Goal: Task Accomplishment & Management: Complete application form

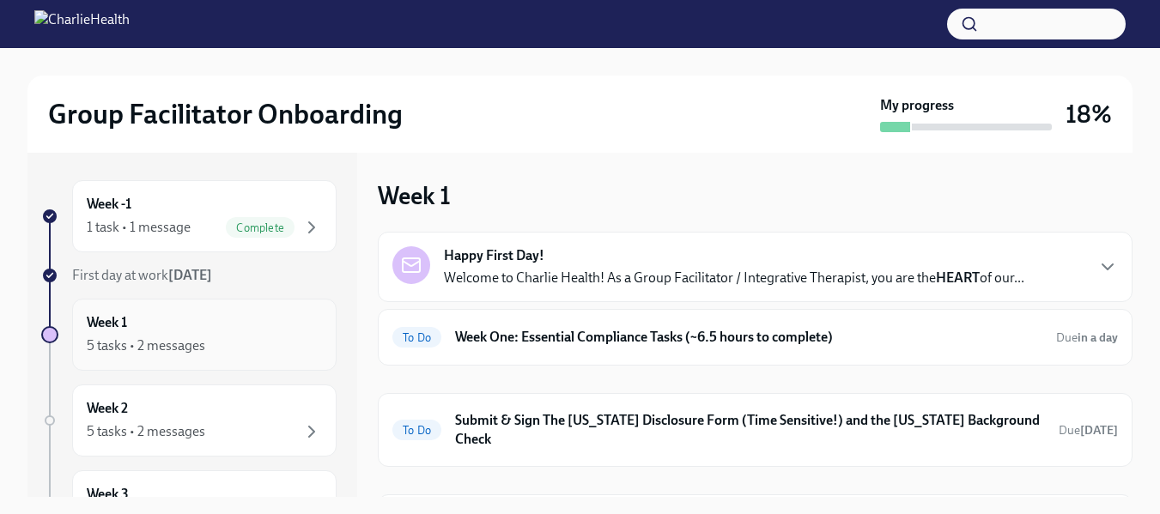
click at [161, 336] on div "5 tasks • 2 messages" at bounding box center [204, 346] width 235 height 21
drag, startPoint x: 1133, startPoint y: 234, endPoint x: 1131, endPoint y: 251, distance: 17.3
click at [1131, 251] on div "Group Facilitator Onboarding My progress 18% Week -1 1 task • 1 message Complet…" at bounding box center [580, 407] width 1160 height 718
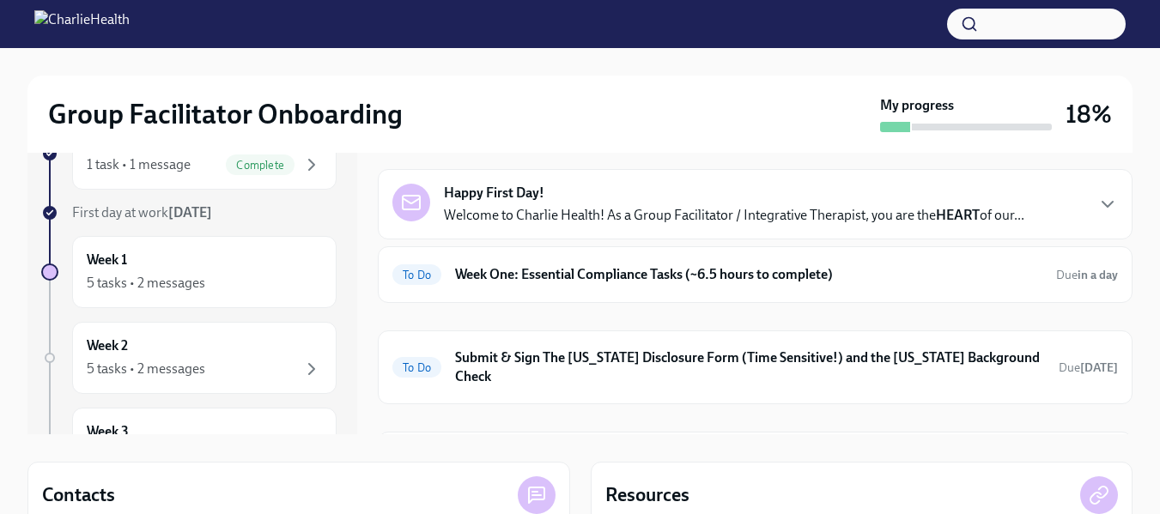
scroll to position [58, 0]
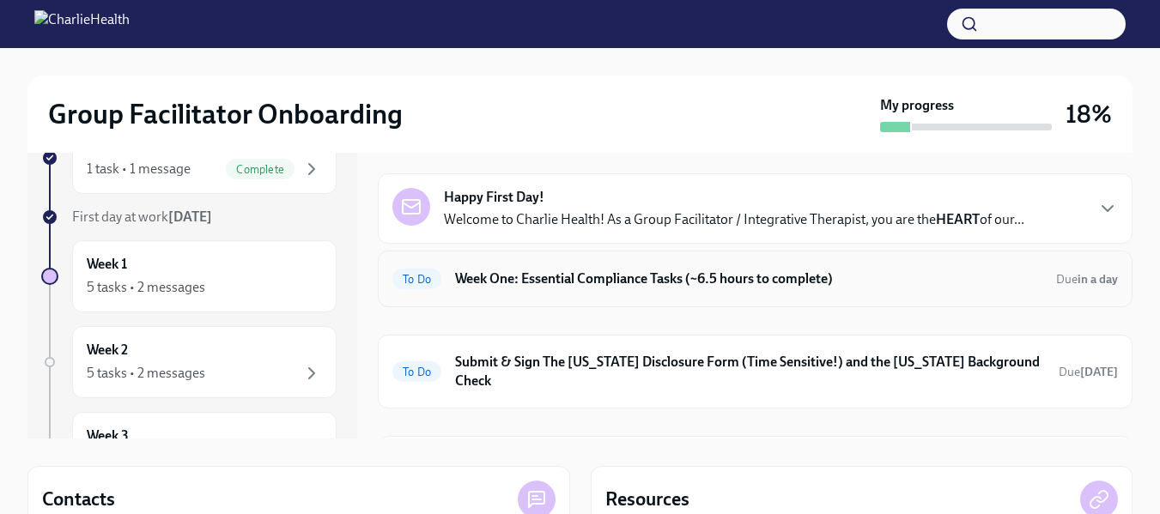
click at [459, 279] on h6 "Week One: Essential Compliance Tasks (~6.5 hours to complete)" at bounding box center [749, 279] width 588 height 19
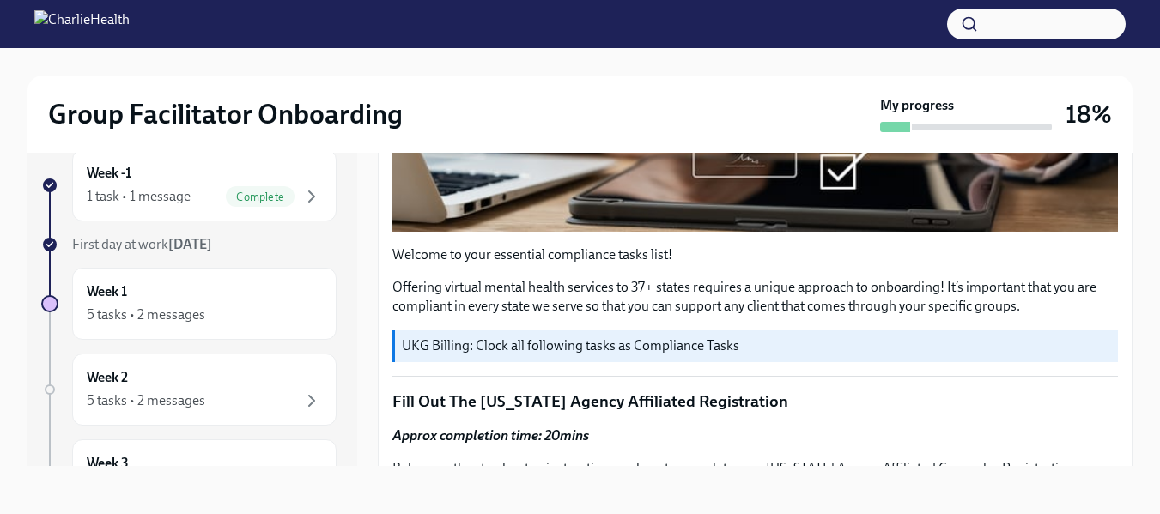
scroll to position [528, 0]
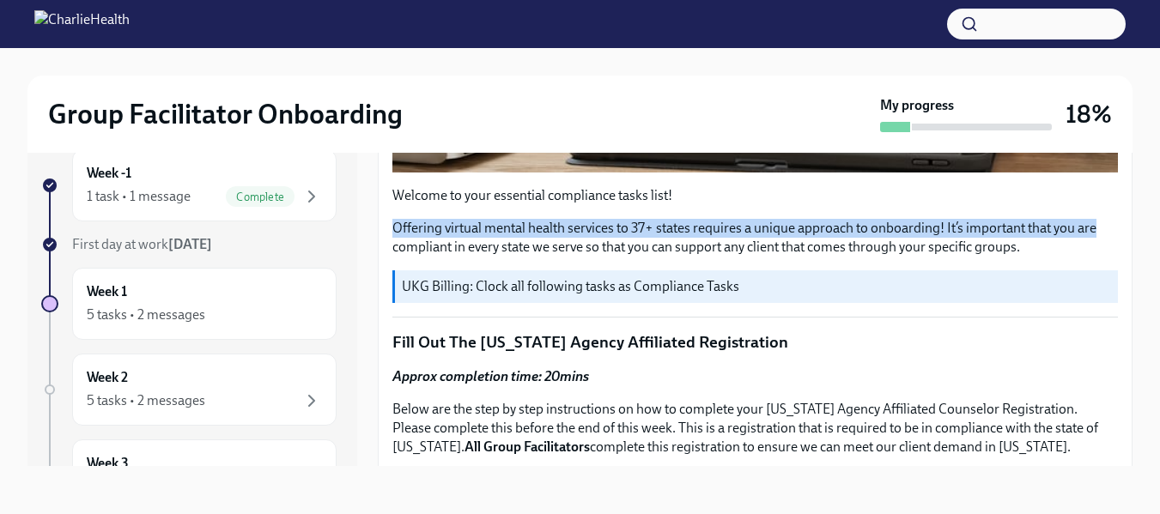
drag, startPoint x: 1117, startPoint y: 194, endPoint x: 1110, endPoint y: 215, distance: 22.0
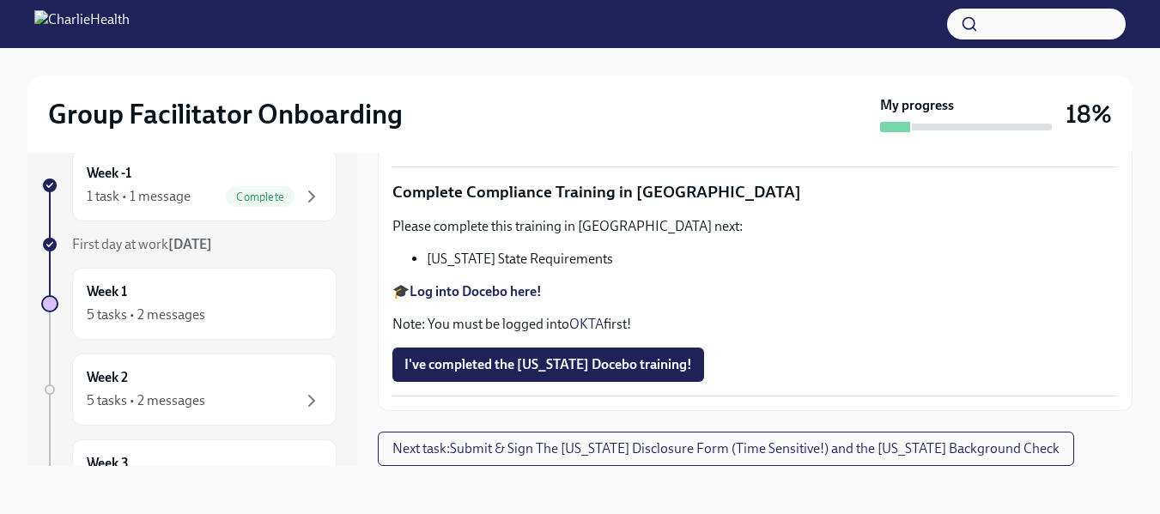
scroll to position [3085, 0]
drag, startPoint x: 1135, startPoint y: 368, endPoint x: 1131, endPoint y: 388, distance: 20.9
click at [1131, 388] on div "Group Facilitator Onboarding My progress 18% Week -1 1 task • 1 message Complet…" at bounding box center [580, 265] width 1160 height 497
click at [460, 300] on strong "Log into Docebo here!" at bounding box center [476, 291] width 132 height 16
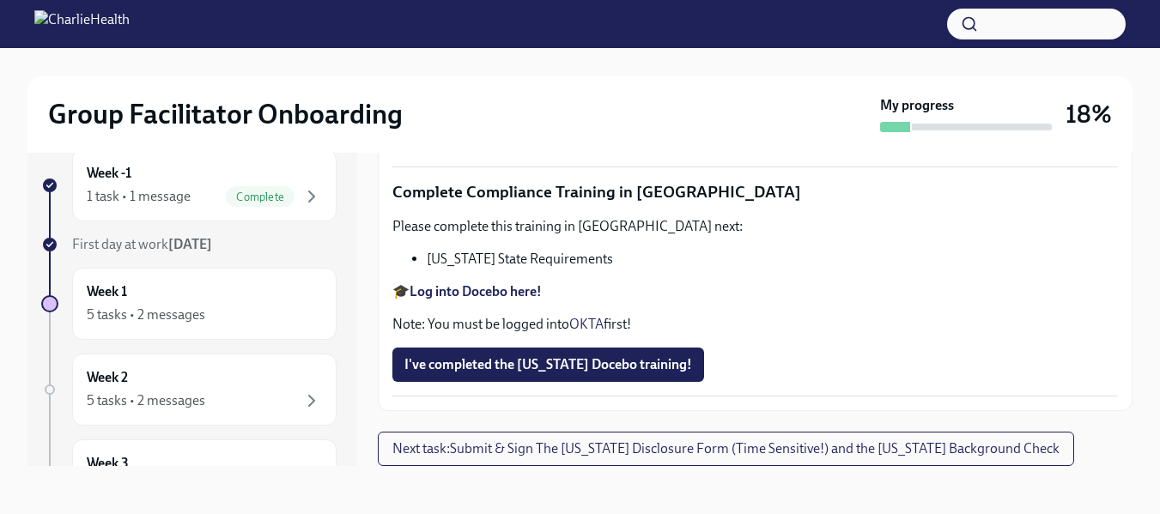
scroll to position [3942, 0]
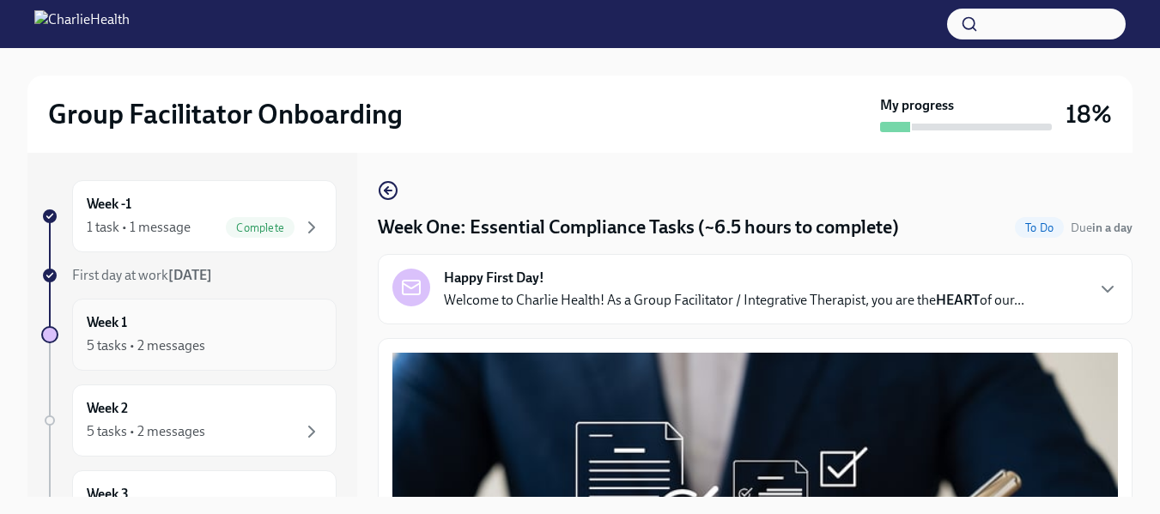
click at [126, 344] on div "5 tasks • 2 messages" at bounding box center [146, 346] width 119 height 19
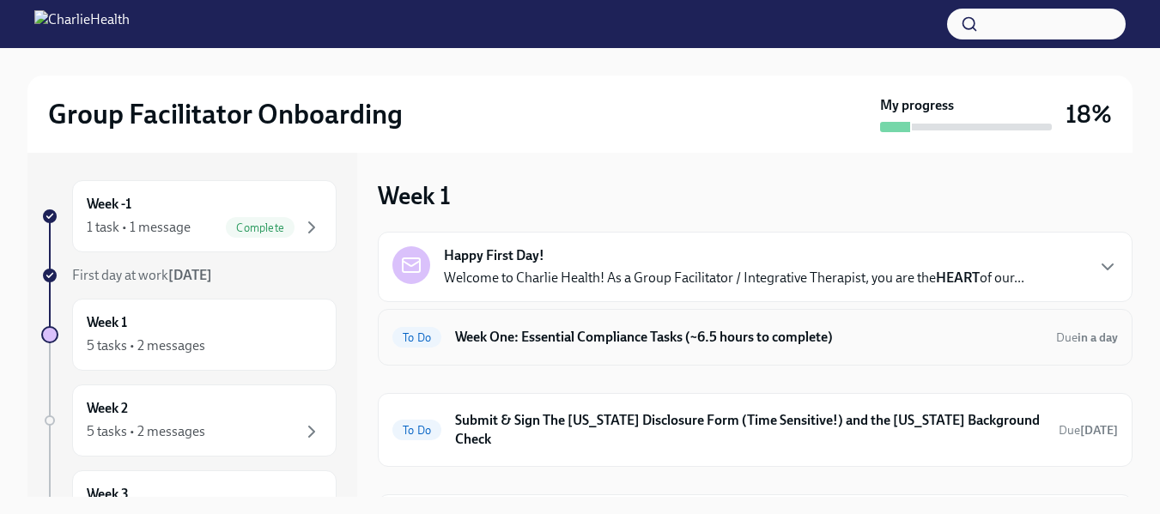
click at [539, 341] on h6 "Week One: Essential Compliance Tasks (~6.5 hours to complete)" at bounding box center [749, 337] width 588 height 19
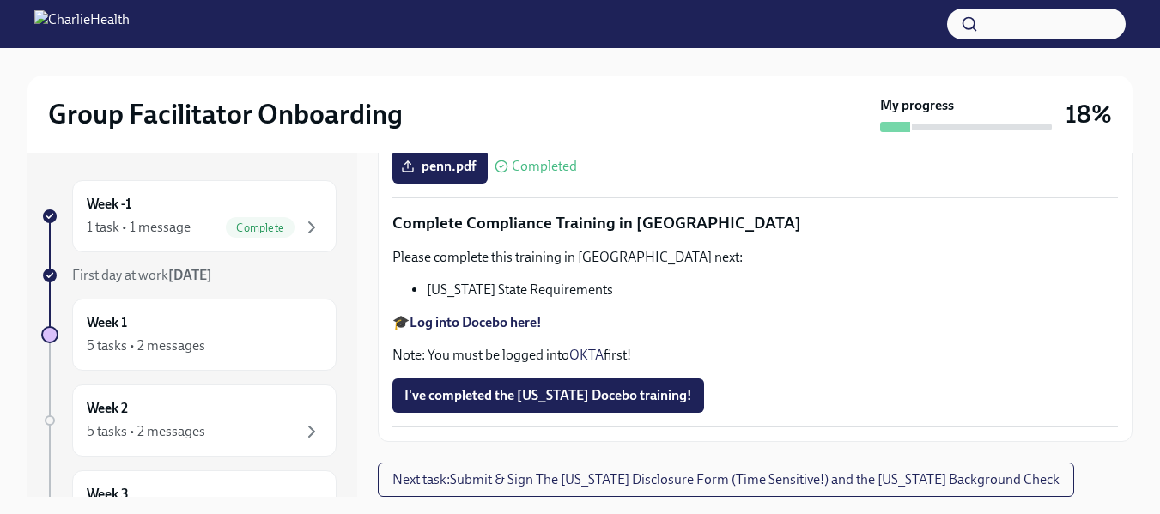
scroll to position [3871, 0]
click at [641, 405] on span "I've completed the [US_STATE] Docebo training!" at bounding box center [549, 395] width 288 height 17
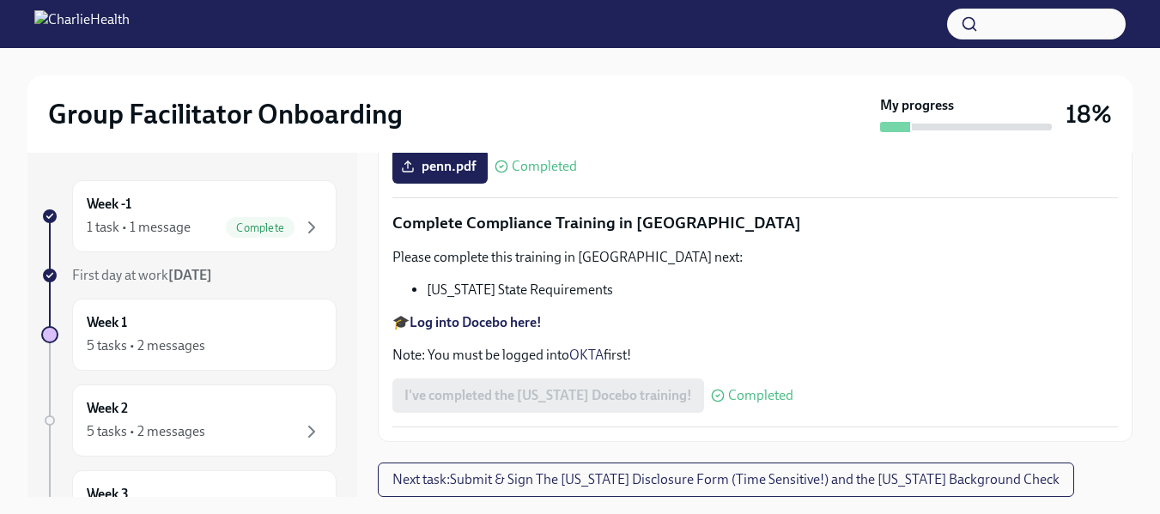
scroll to position [3942, 0]
click at [866, 485] on span "Next task : Submit & Sign The Utah Disclosure Form (Time Sensitive!) and the Lo…" at bounding box center [726, 480] width 667 height 17
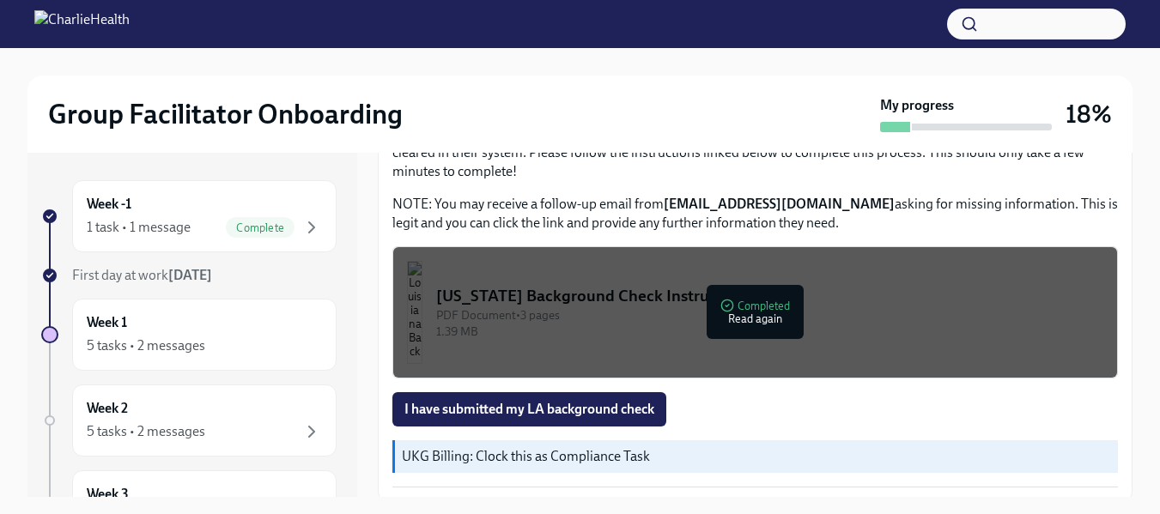
scroll to position [628, 0]
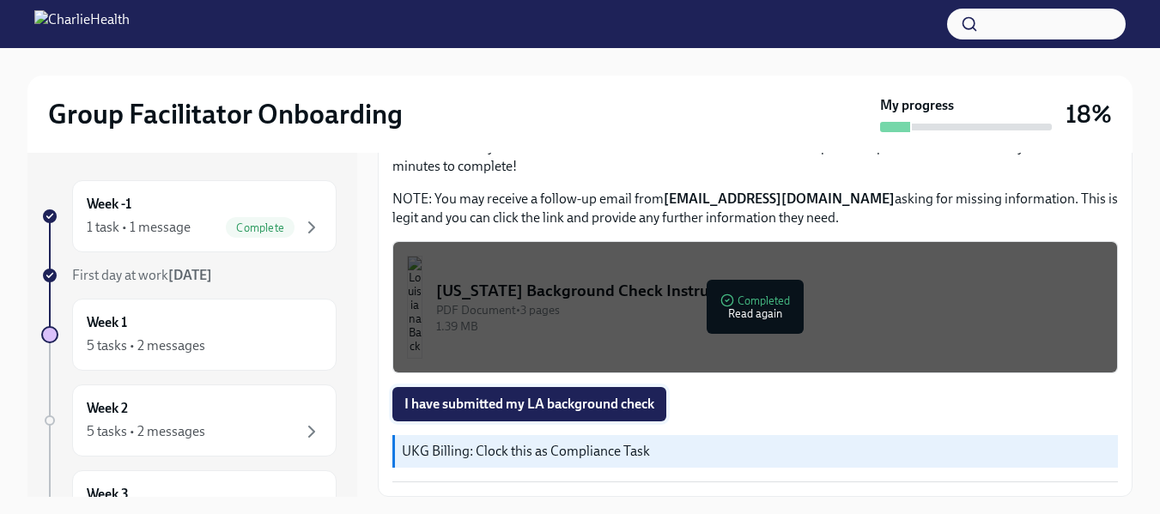
click at [594, 413] on button "I have submitted my LA background check" at bounding box center [530, 404] width 274 height 34
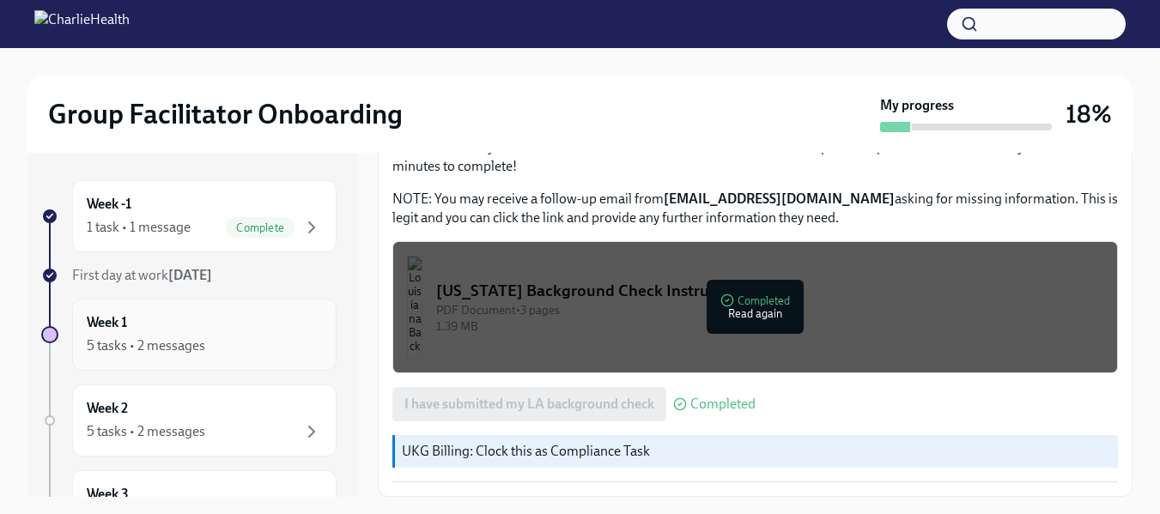
click at [123, 337] on div "5 tasks • 2 messages" at bounding box center [146, 346] width 119 height 19
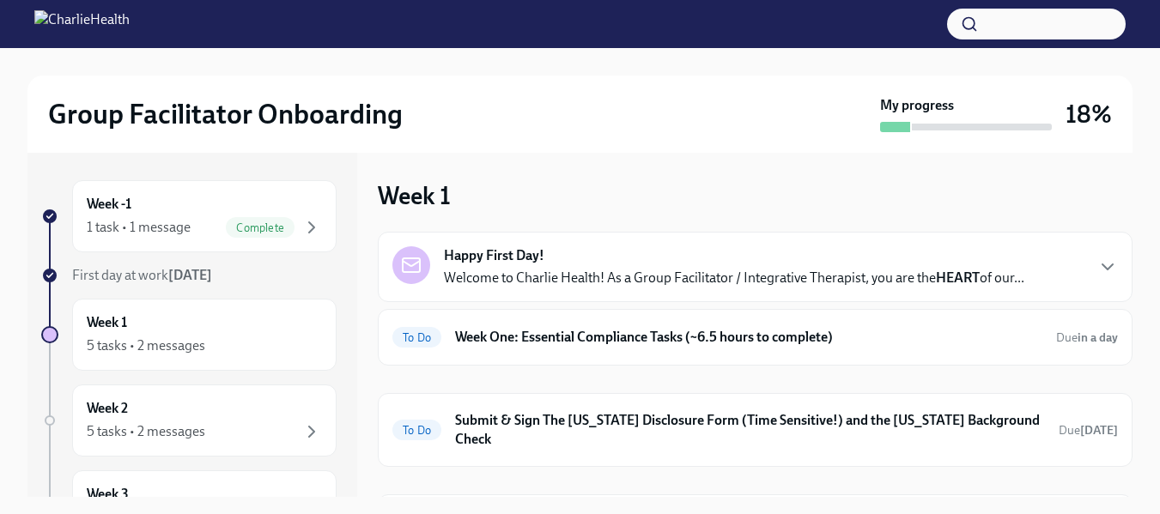
scroll to position [21, 0]
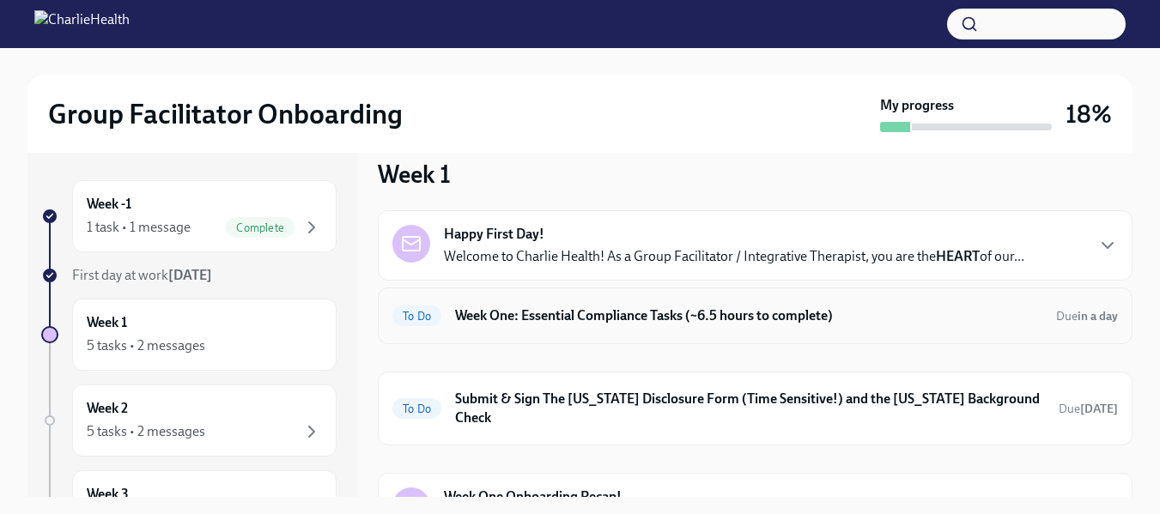
click at [623, 324] on h6 "Week One: Essential Compliance Tasks (~6.5 hours to complete)" at bounding box center [749, 316] width 588 height 19
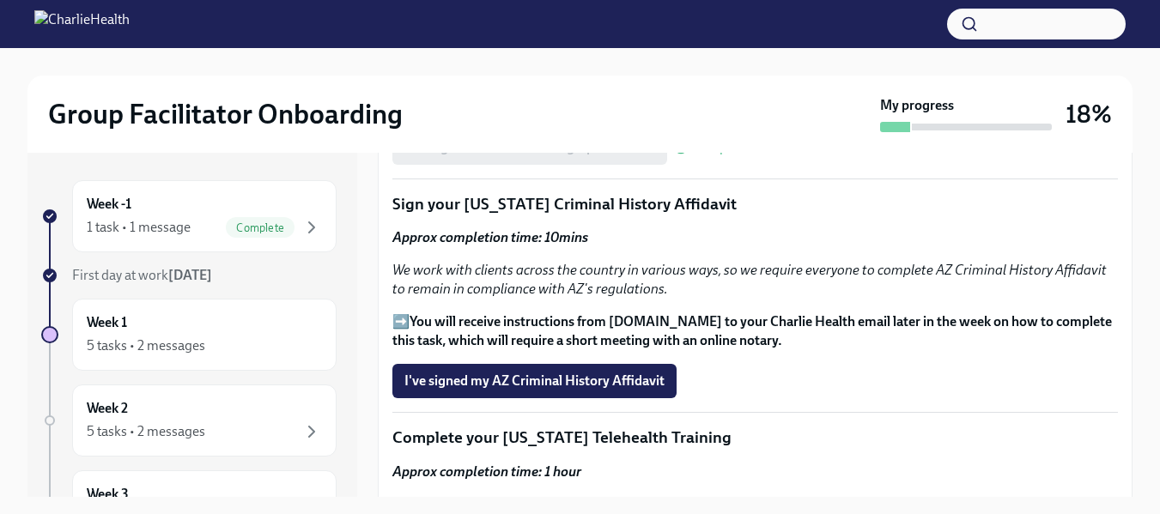
scroll to position [2065, 0]
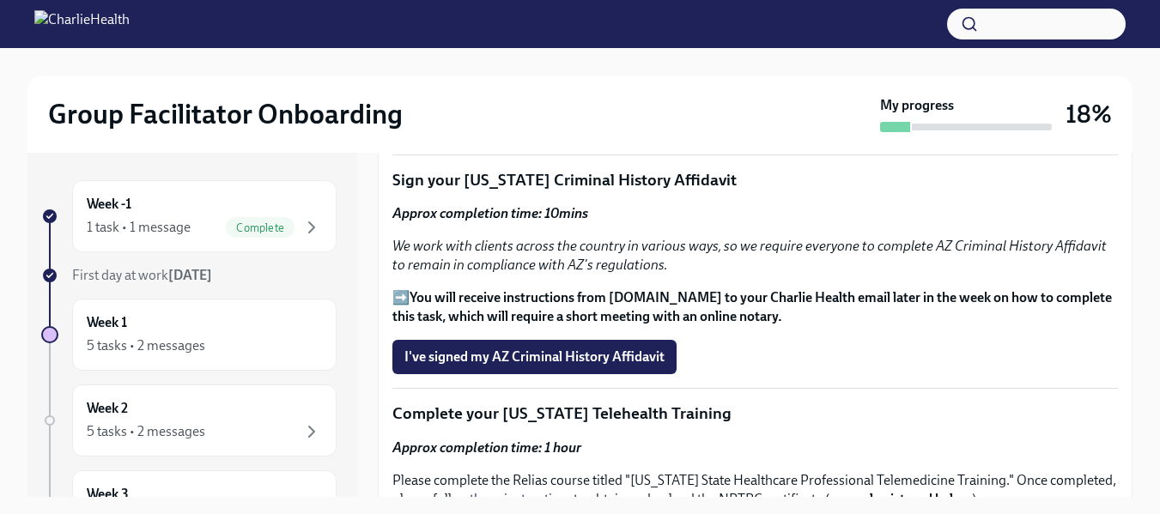
click at [393, 290] on p "➡️ You will receive instructions from Proof.com to your Charlie Health email la…" at bounding box center [756, 308] width 726 height 38
click at [402, 290] on p "➡️ You will receive instructions from Proof.com to your Charlie Health email la…" at bounding box center [756, 308] width 726 height 38
click at [434, 289] on strong "You will receive instructions from [DOMAIN_NAME] to your Charlie Health email l…" at bounding box center [753, 306] width 720 height 35
click at [464, 308] on strong "You will receive instructions from [DOMAIN_NAME] to your Charlie Health email l…" at bounding box center [753, 306] width 720 height 35
click at [507, 340] on button "I've signed my AZ Criminal History Affidavit" at bounding box center [535, 357] width 284 height 34
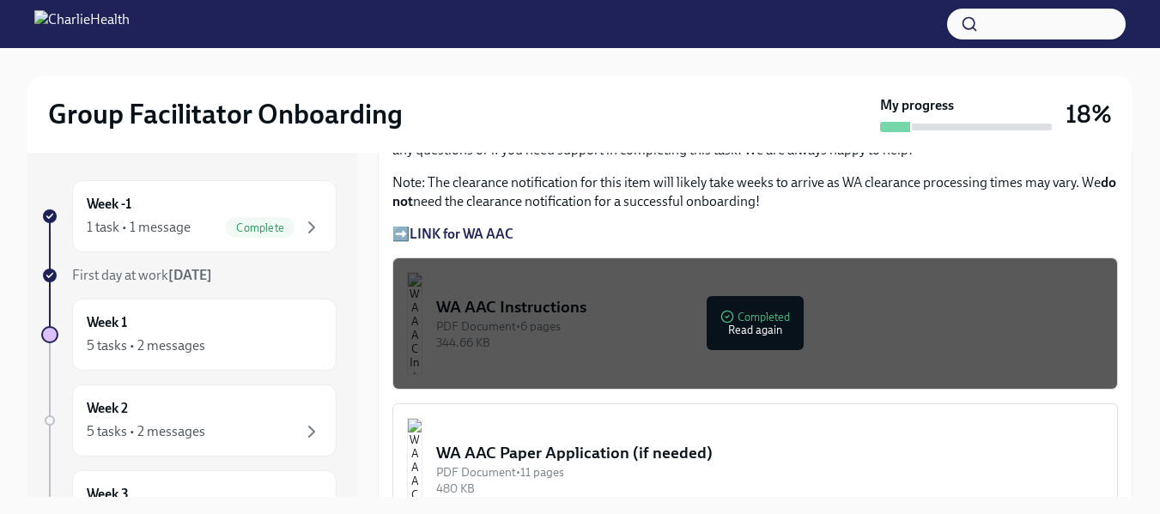
scroll to position [1302, 0]
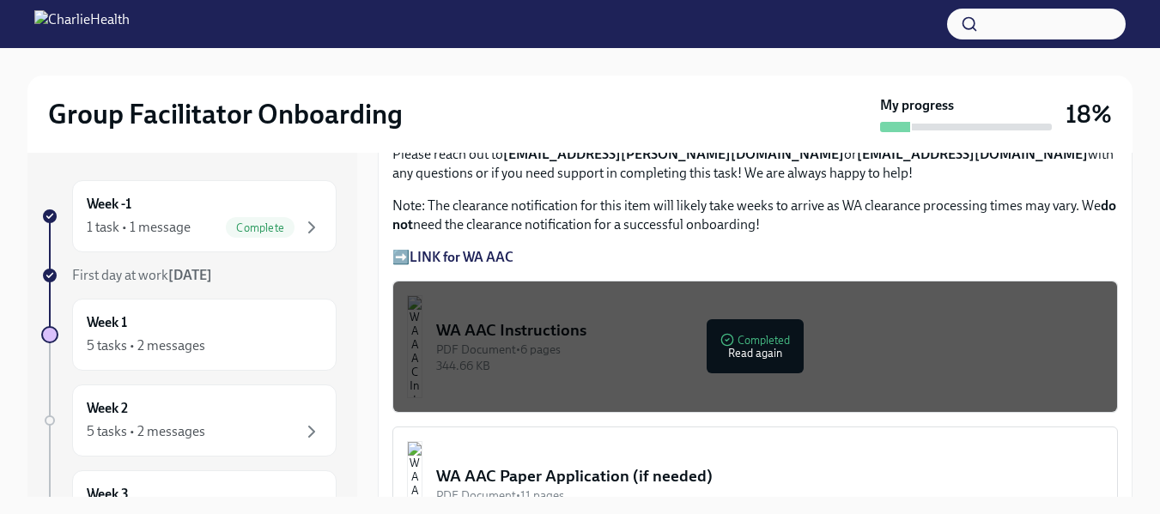
click at [439, 249] on strong "LINK for WA AAC" at bounding box center [462, 257] width 104 height 16
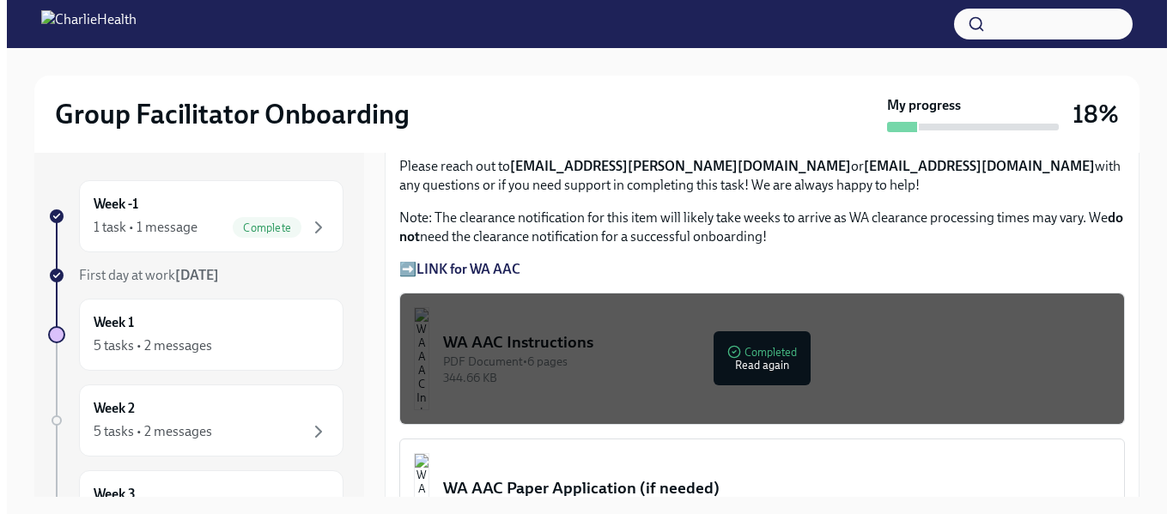
scroll to position [1337, 0]
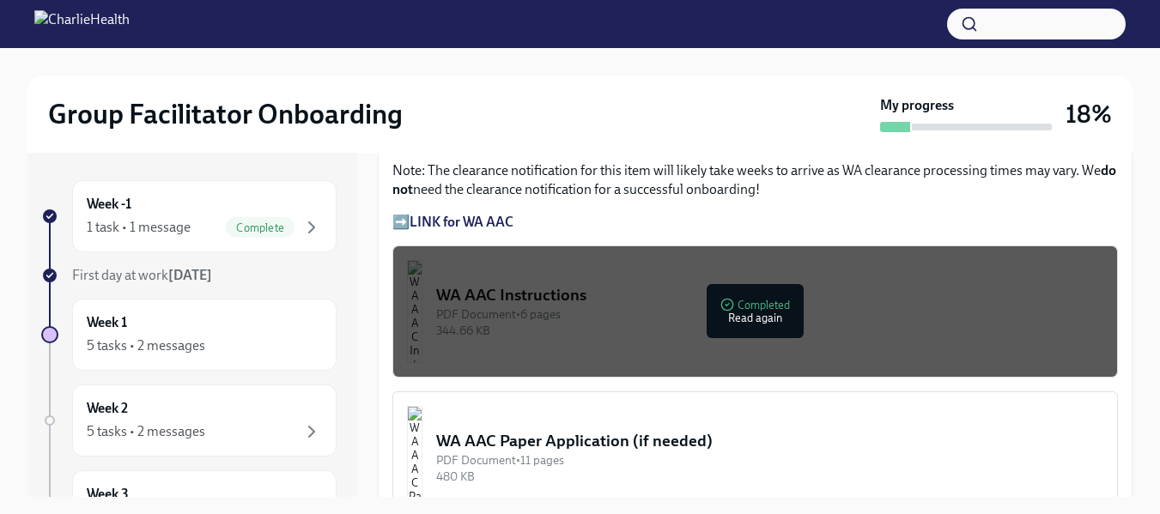
click at [764, 307] on div "PDF Document • 6 pages" at bounding box center [769, 315] width 667 height 16
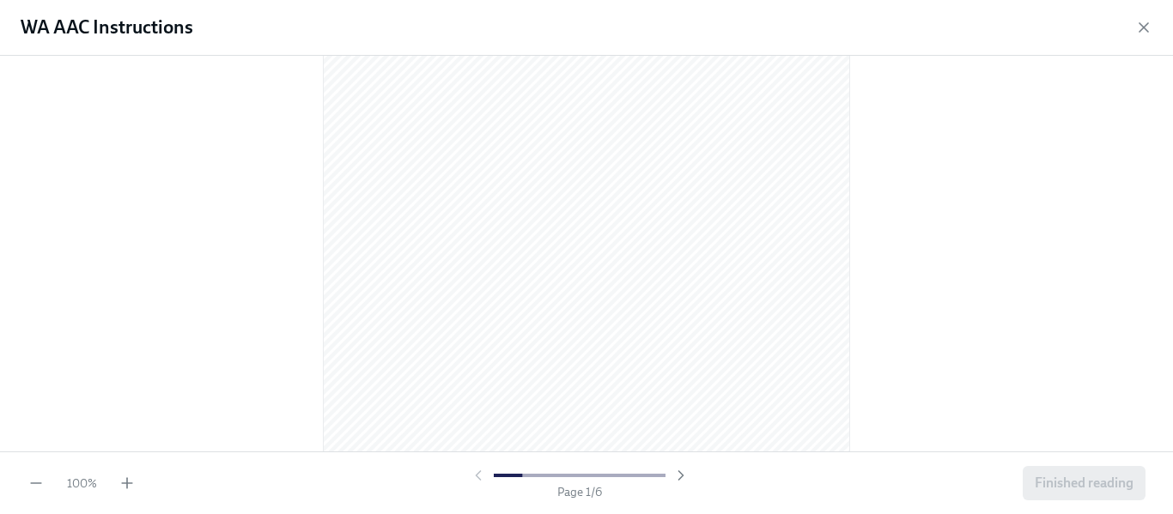
scroll to position [128, 0]
click at [678, 474] on icon "button" at bounding box center [681, 475] width 17 height 17
click at [125, 484] on icon "button" at bounding box center [127, 484] width 10 height 0
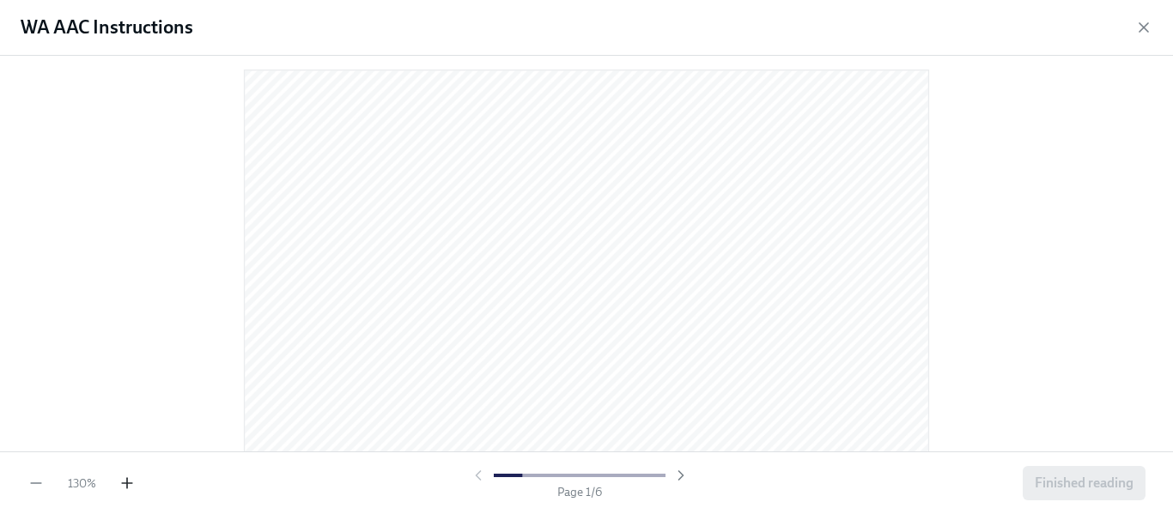
click at [125, 484] on icon "button" at bounding box center [127, 484] width 10 height 0
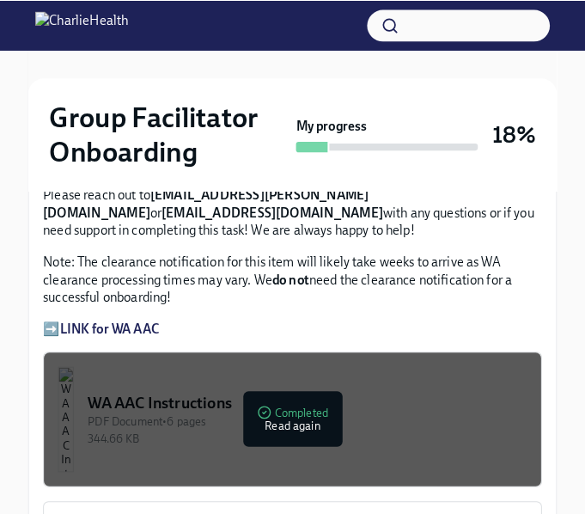
scroll to position [1518, 0]
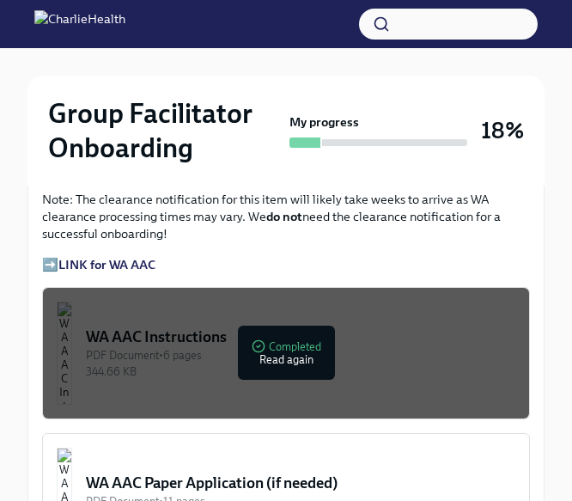
click at [332, 328] on div "WA AAC Instructions" at bounding box center [300, 336] width 429 height 21
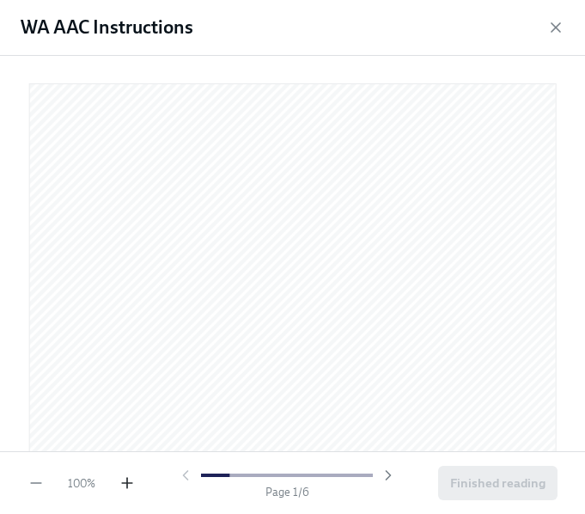
click at [129, 489] on icon "button" at bounding box center [127, 482] width 17 height 17
click at [33, 482] on icon "button" at bounding box center [35, 482] width 17 height 17
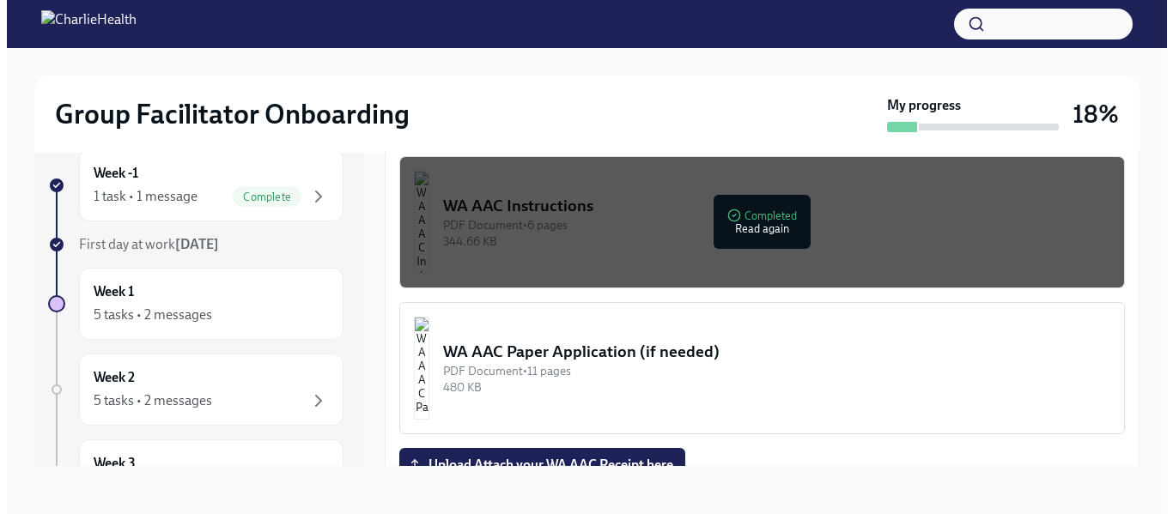
scroll to position [1441, 0]
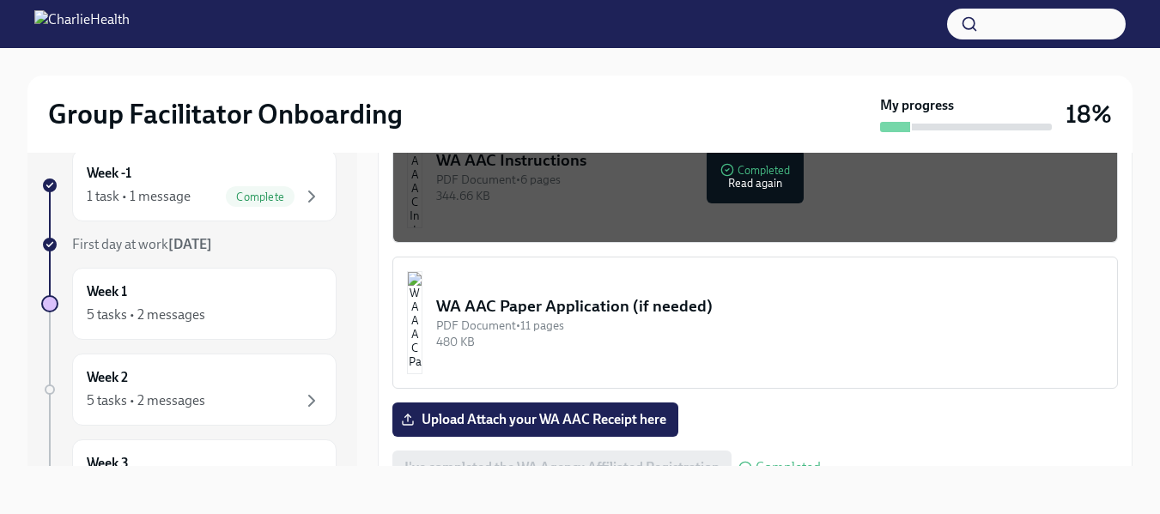
click at [703, 204] on button "WA AAC Instructions PDF Document • 6 pages 344.66 KB Completed Read again" at bounding box center [756, 177] width 726 height 132
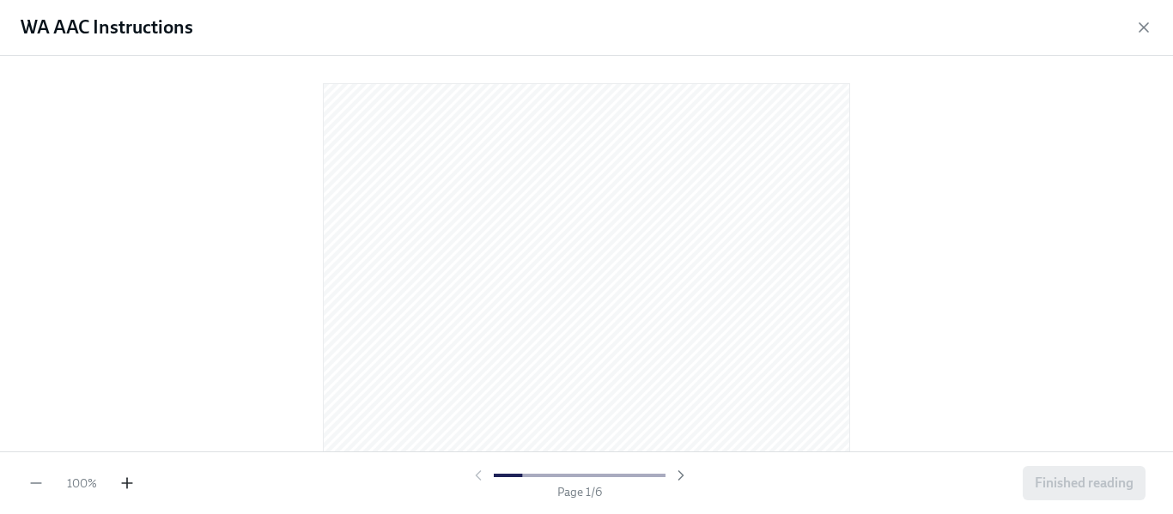
click at [120, 484] on icon "button" at bounding box center [127, 483] width 17 height 17
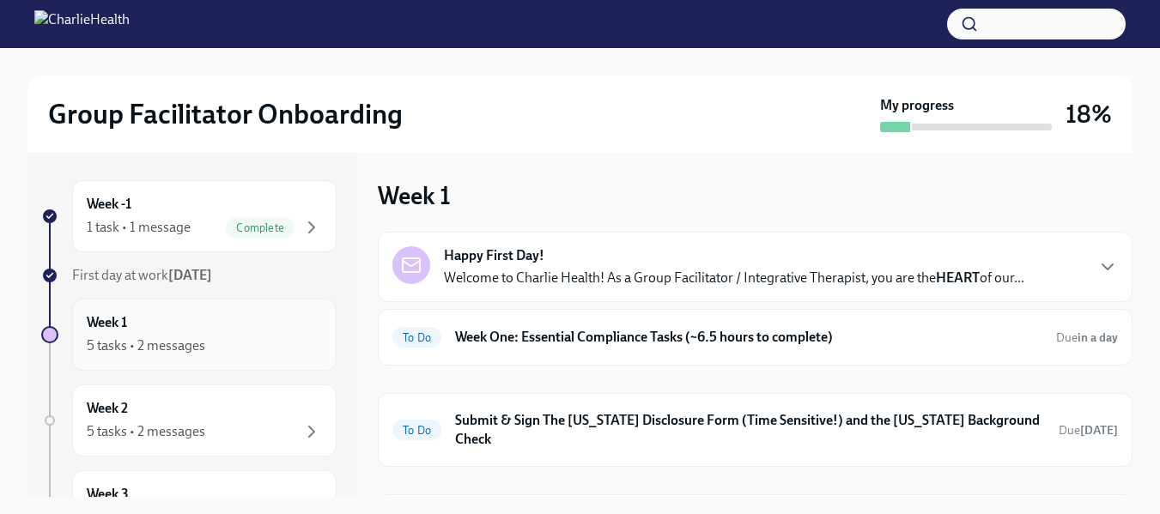
click at [179, 358] on div "Week 1 5 tasks • 2 messages" at bounding box center [204, 335] width 265 height 72
click at [155, 330] on div "Week 1 5 tasks • 2 messages" at bounding box center [204, 335] width 235 height 43
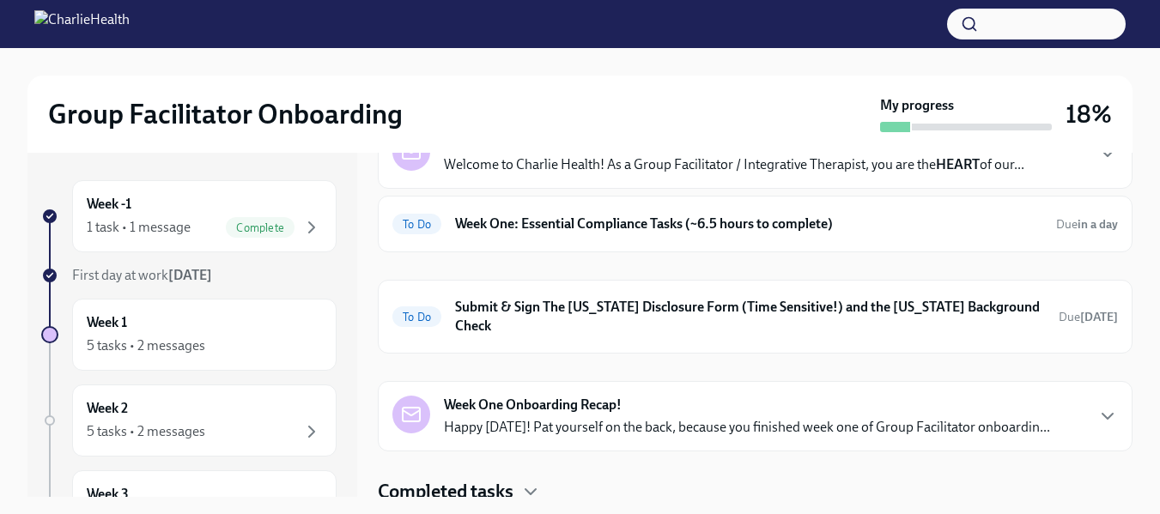
scroll to position [121, 0]
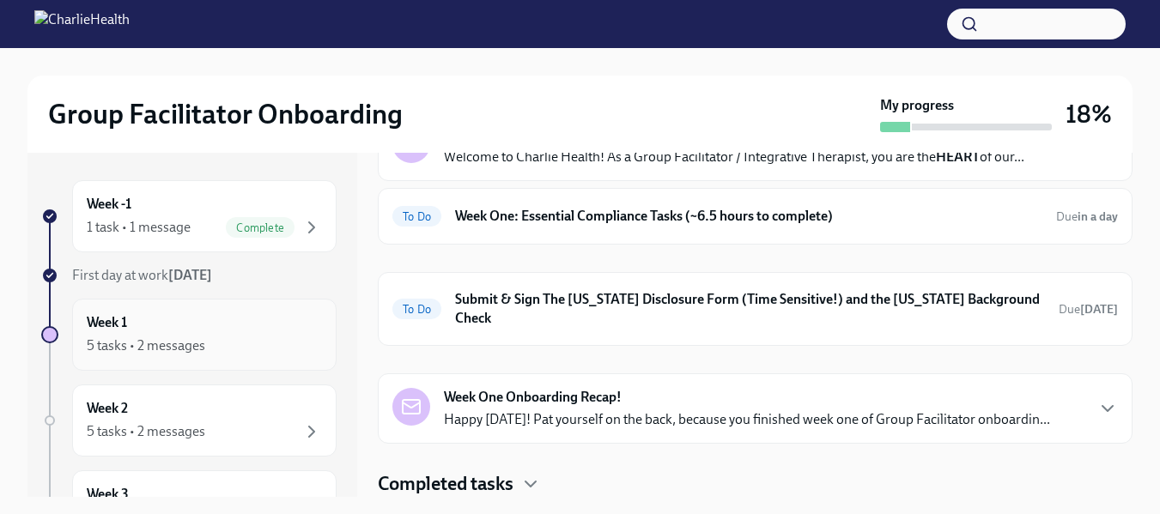
click at [204, 335] on div "Week 1 5 tasks • 2 messages" at bounding box center [204, 335] width 235 height 43
click at [266, 220] on div "Complete" at bounding box center [260, 227] width 69 height 21
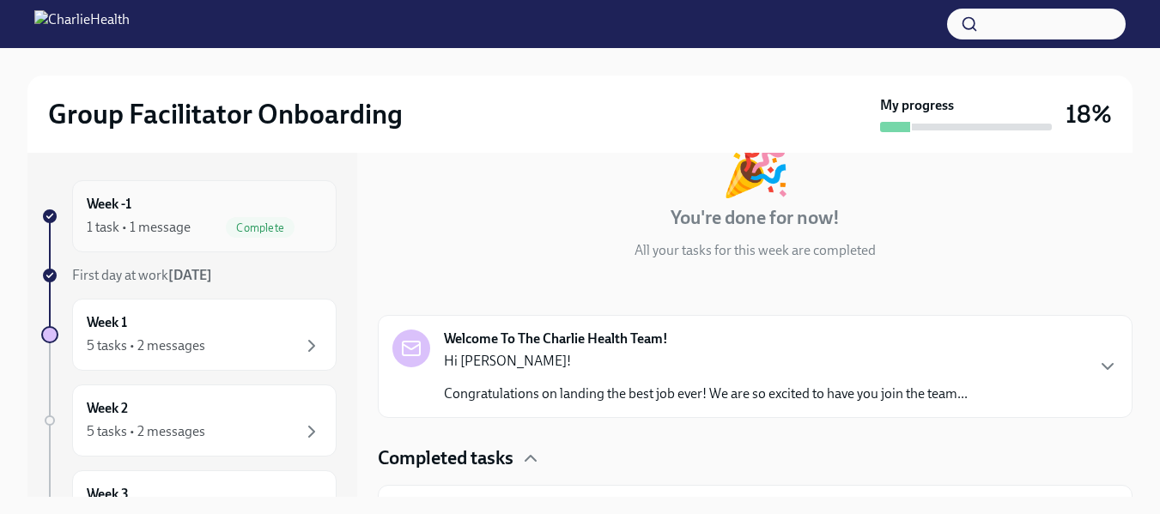
scroll to position [166, 0]
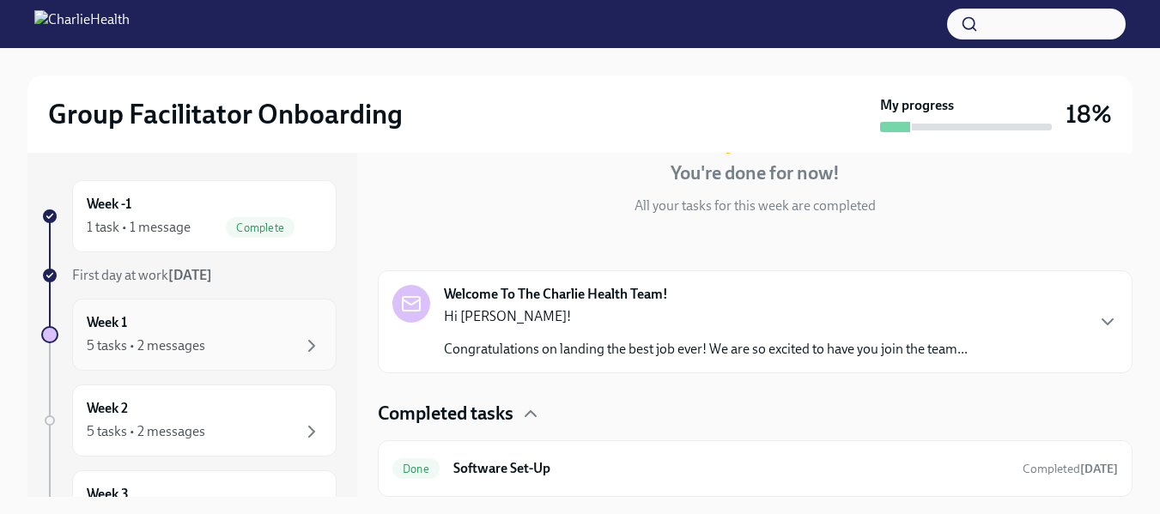
click at [125, 302] on div "Week 1 5 tasks • 2 messages" at bounding box center [204, 335] width 265 height 72
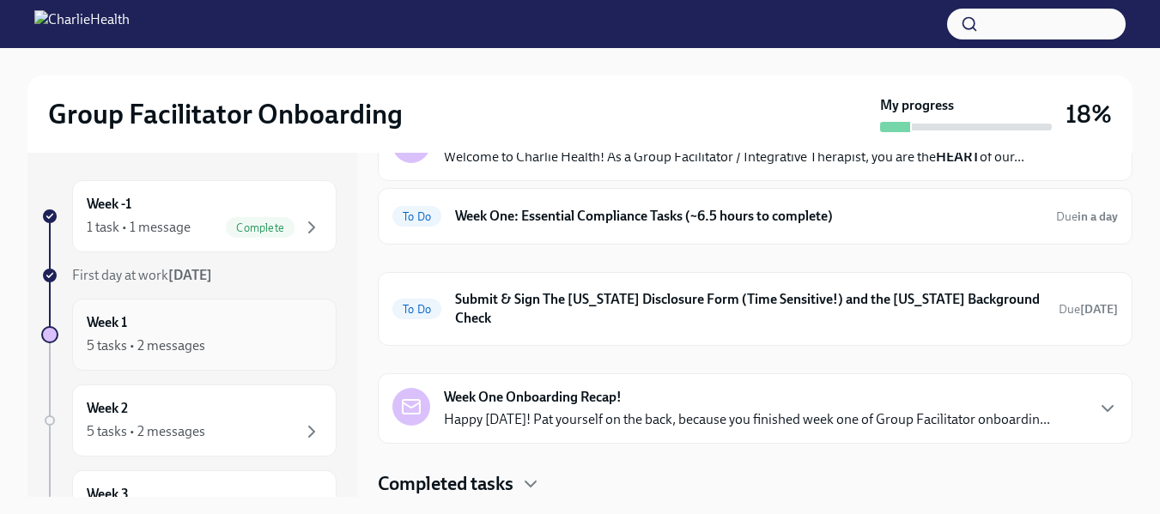
scroll to position [121, 0]
click at [167, 420] on div "Week 2 5 tasks • 2 messages" at bounding box center [204, 420] width 235 height 43
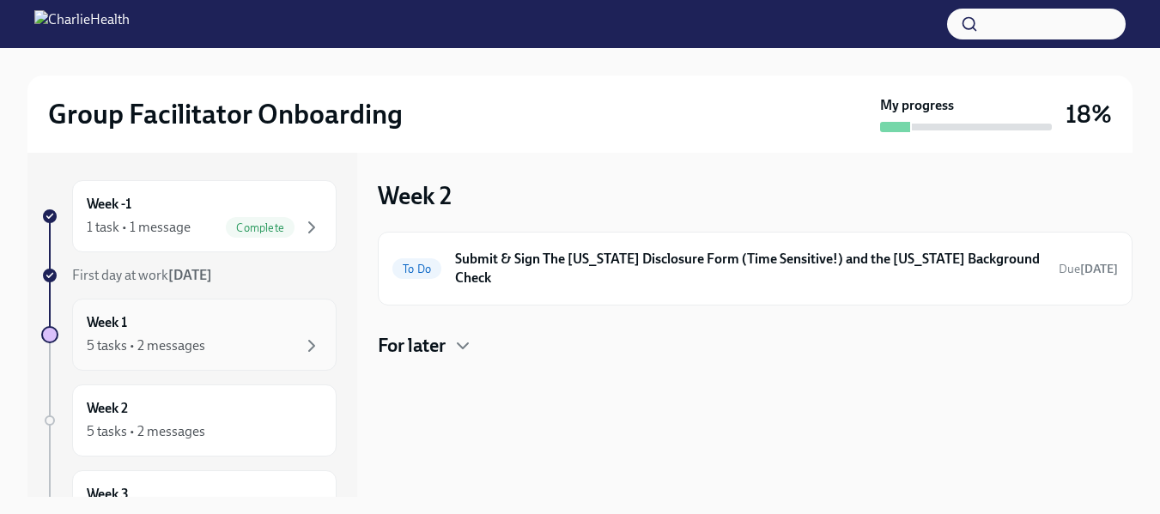
click at [127, 328] on h6 "Week 1" at bounding box center [107, 323] width 40 height 19
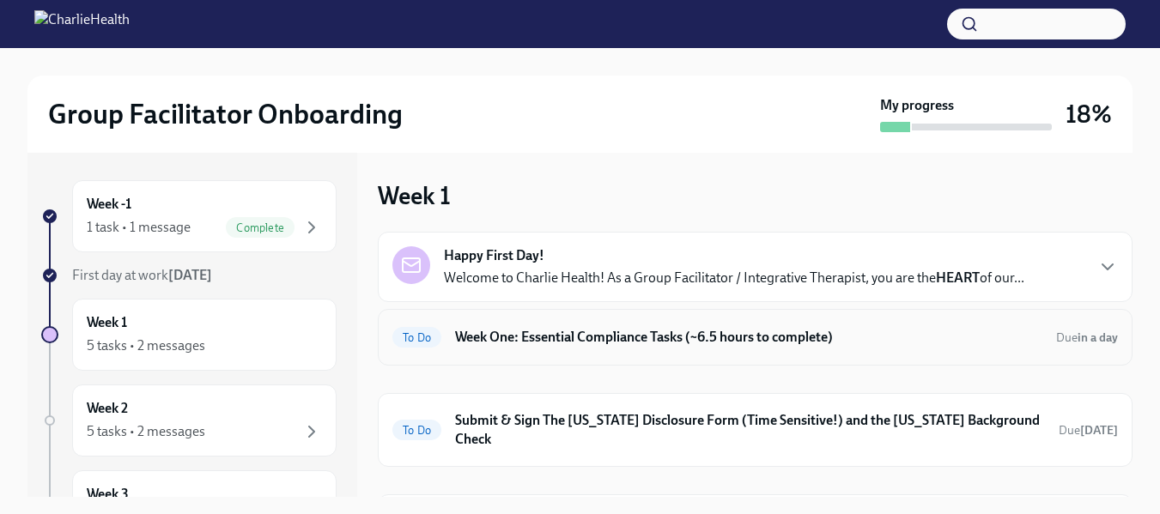
click at [654, 355] on div "To Do Week One: Essential Compliance Tasks (~6.5 hours to complete) Due in a day" at bounding box center [755, 337] width 755 height 57
click at [518, 337] on h6 "Week One: Essential Compliance Tasks (~6.5 hours to complete)" at bounding box center [749, 337] width 588 height 19
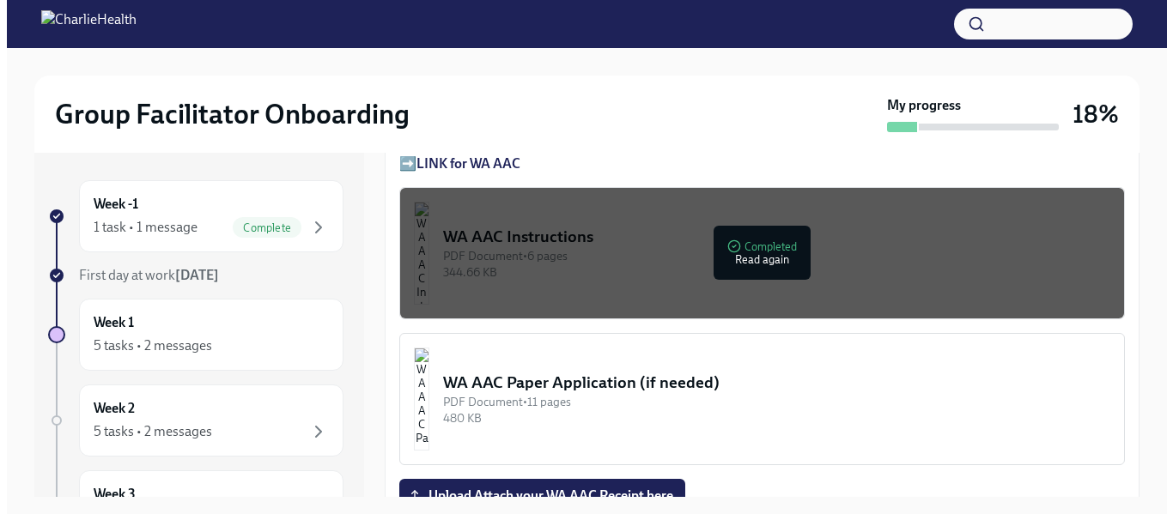
scroll to position [1420, 0]
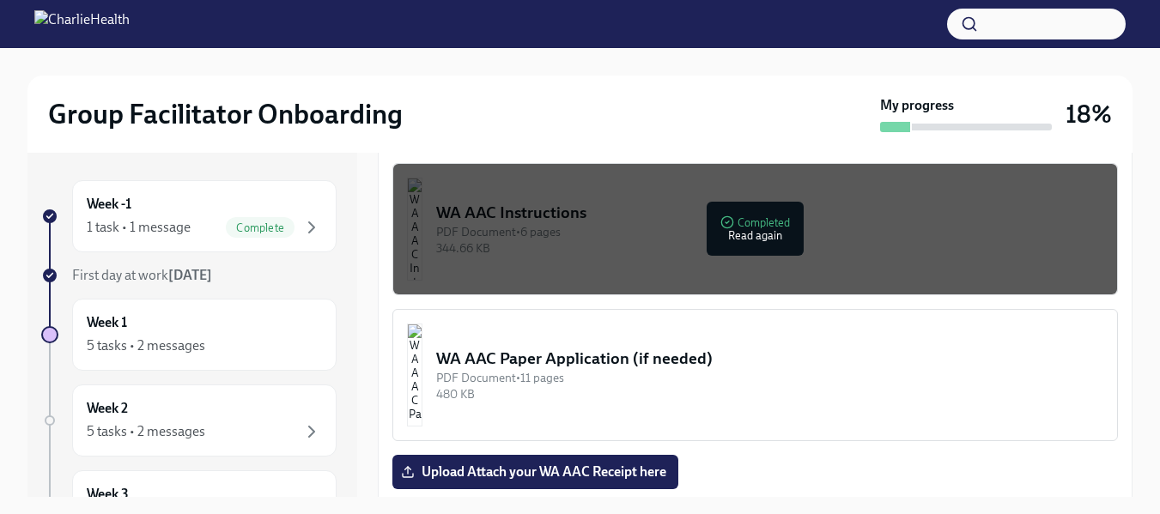
click at [776, 228] on div "PDF Document • 6 pages" at bounding box center [769, 232] width 667 height 16
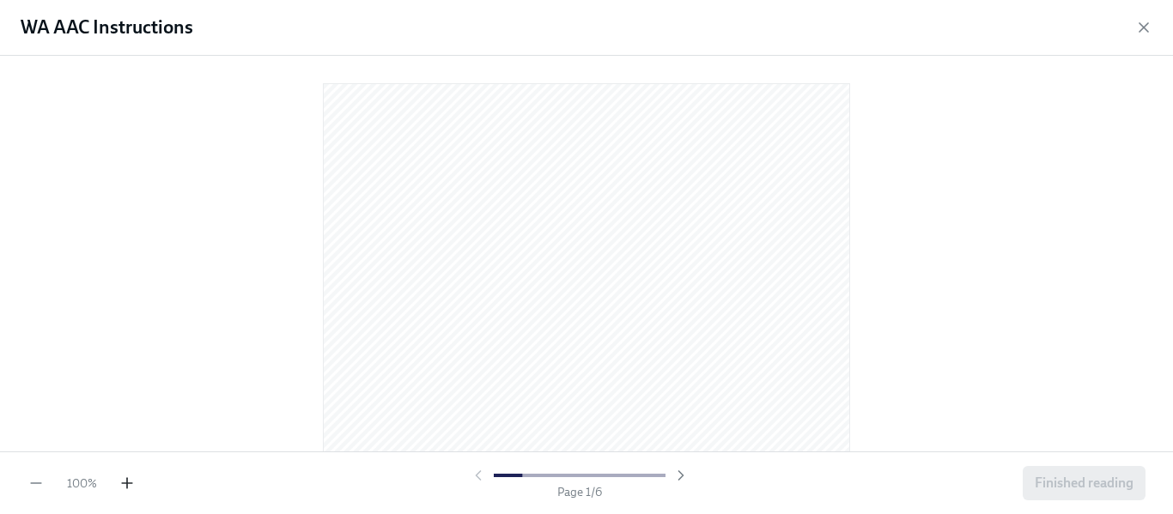
click at [125, 481] on icon "button" at bounding box center [127, 483] width 17 height 17
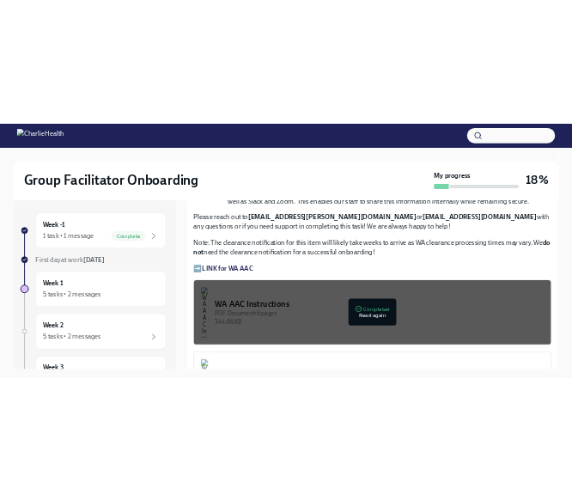
scroll to position [1290, 0]
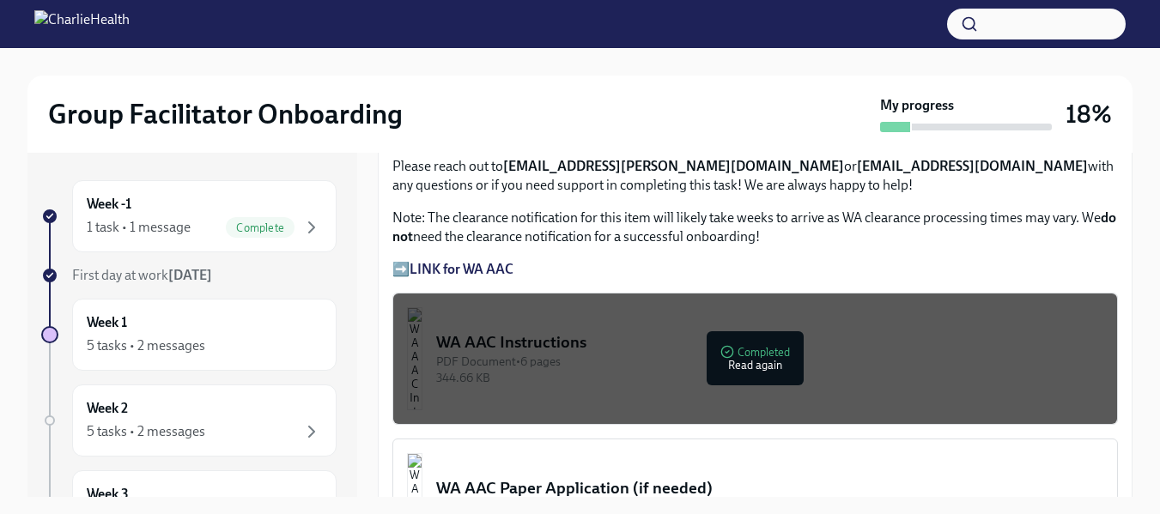
click at [733, 354] on div "PDF Document • 6 pages" at bounding box center [769, 362] width 667 height 16
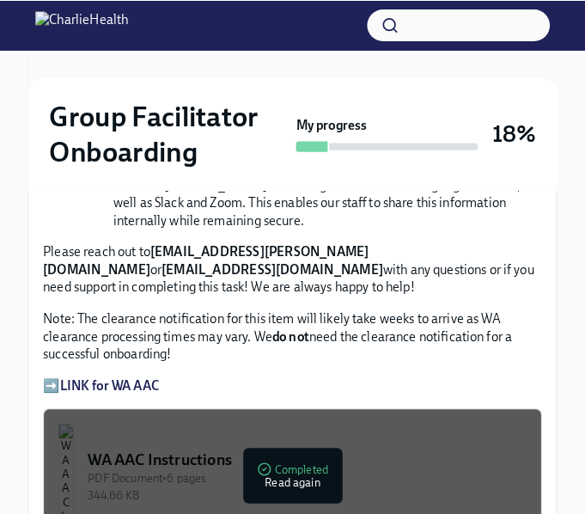
scroll to position [1566, 0]
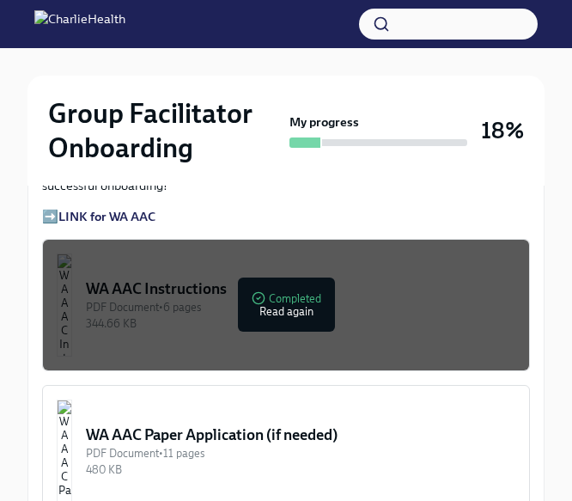
click at [340, 315] on div "344.66 KB" at bounding box center [300, 323] width 429 height 16
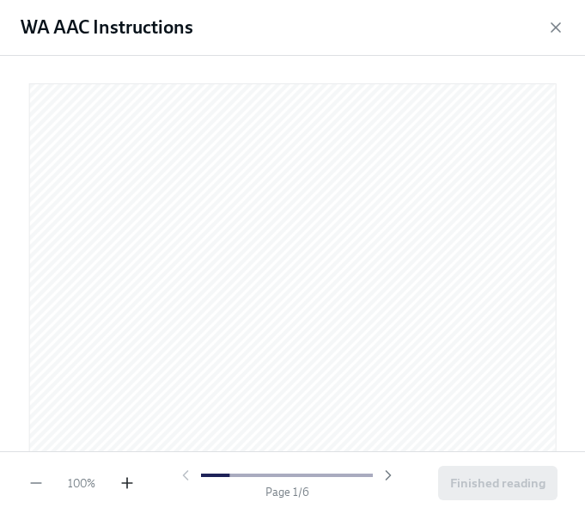
click at [124, 485] on icon "button" at bounding box center [127, 482] width 17 height 17
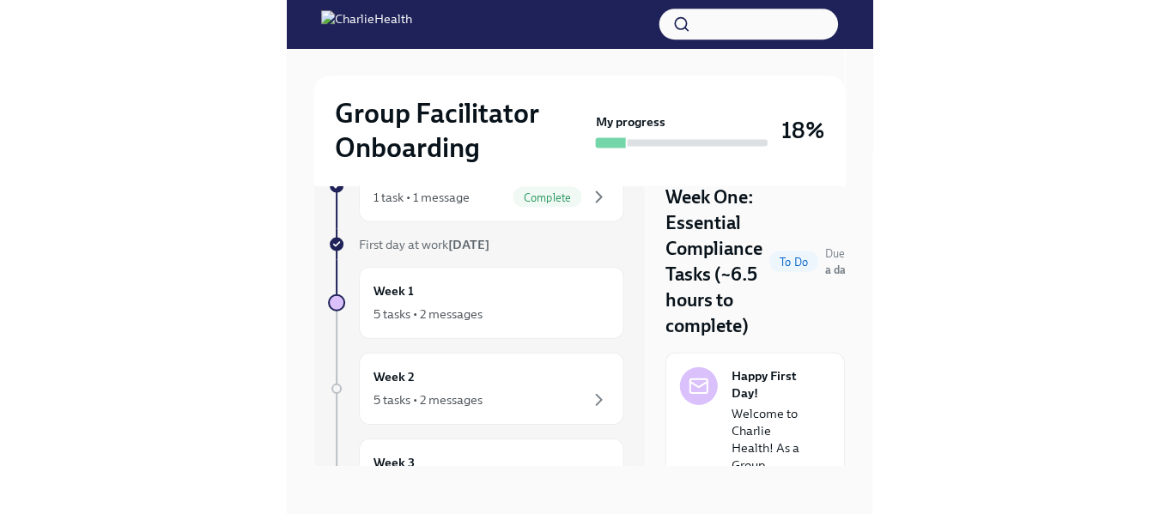
scroll to position [31, 0]
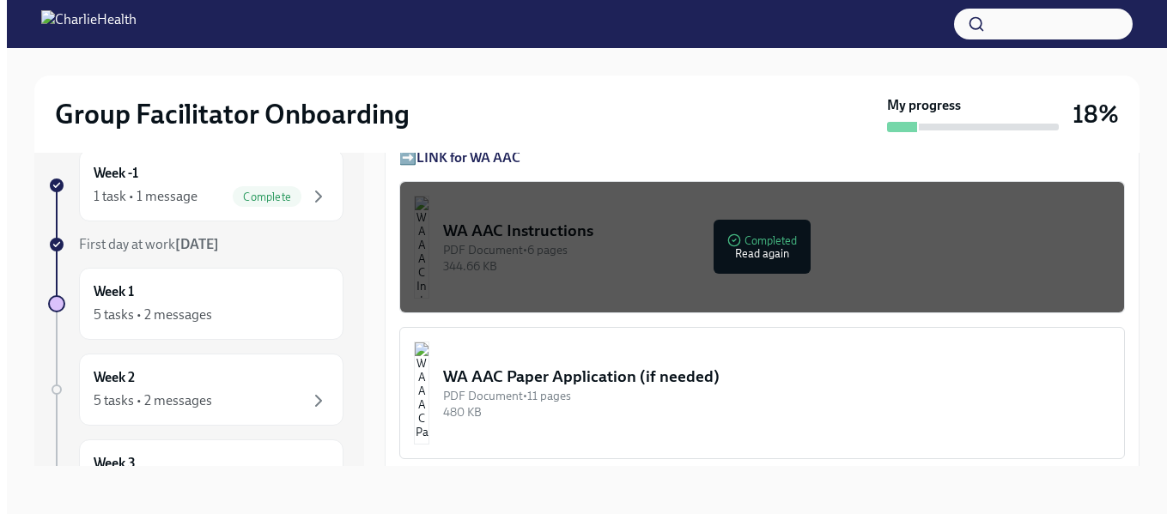
scroll to position [1336, 0]
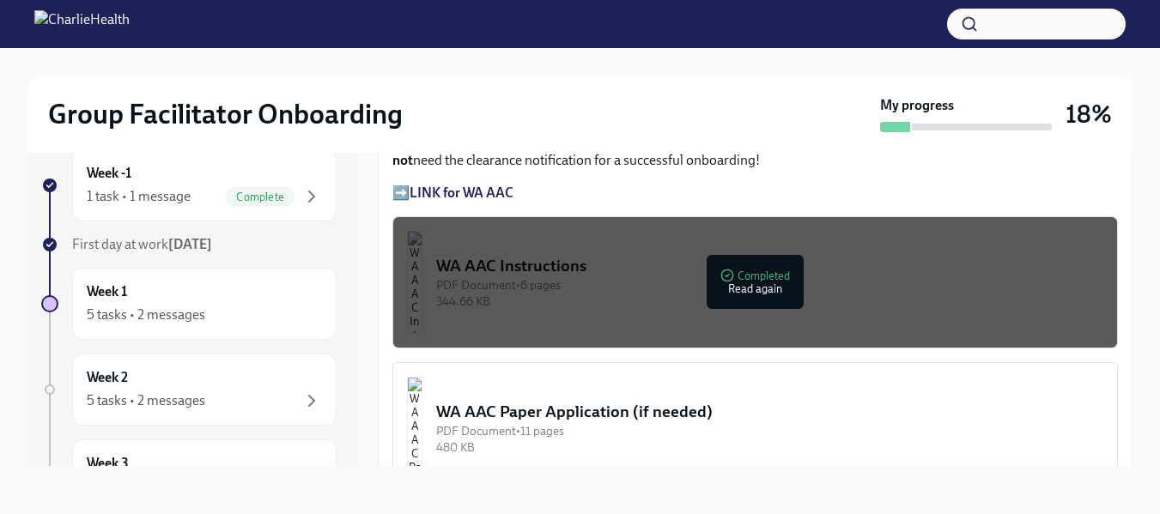
click at [751, 294] on div "344.66 KB" at bounding box center [769, 302] width 667 height 16
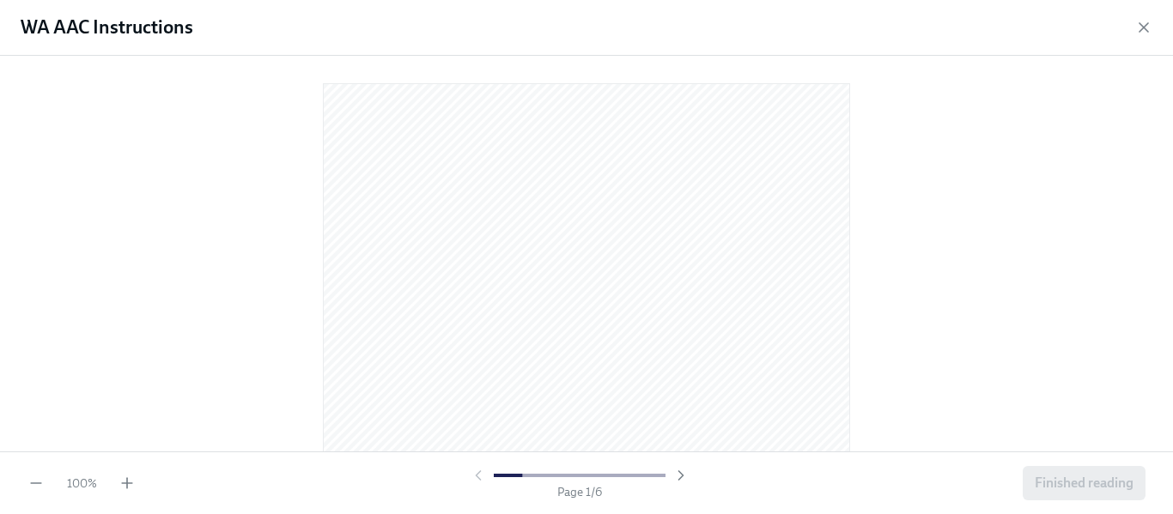
click at [132, 496] on div "100 % Page 1 / 6 Finished reading" at bounding box center [586, 483] width 1173 height 63
click at [131, 482] on icon "button" at bounding box center [127, 483] width 17 height 17
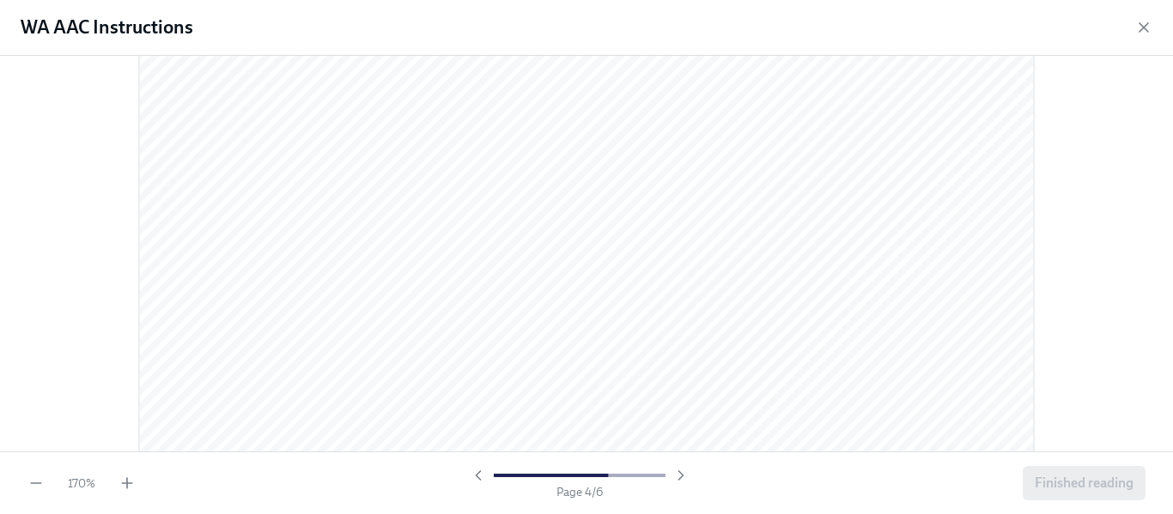
scroll to position [3583, 0]
